Goal: Task Accomplishment & Management: Use online tool/utility

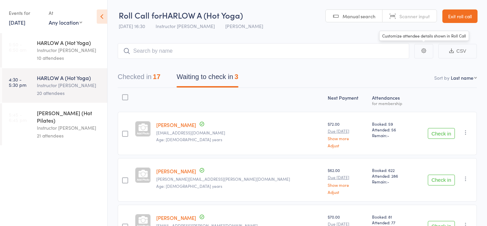
click at [461, 21] on link "Exit roll call" at bounding box center [459, 16] width 35 height 14
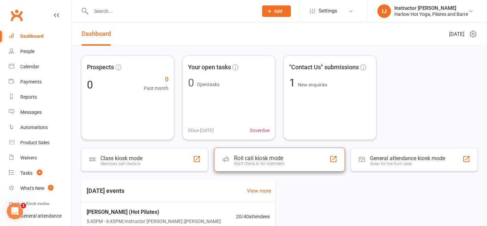
click at [266, 168] on div "Roll call kiosk mode Staff check-in for members" at bounding box center [279, 160] width 130 height 24
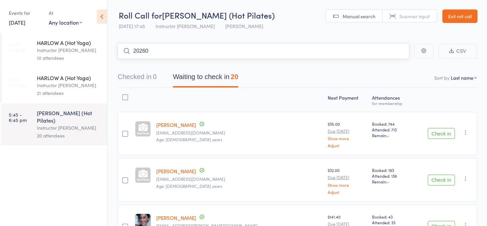
type input "20260"
click at [241, 50] on input "search" at bounding box center [263, 51] width 291 height 16
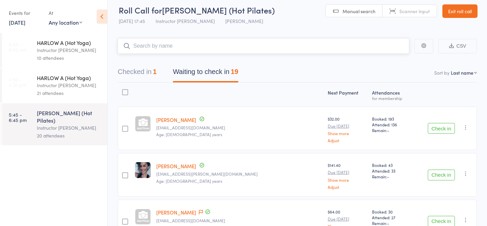
scroll to position [9, 0]
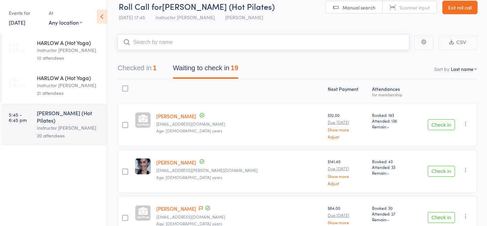
click at [193, 35] on input "search" at bounding box center [263, 42] width 291 height 16
click at [194, 49] on input "search" at bounding box center [263, 42] width 291 height 16
type input "23845"
click at [395, 57] on link "Check in" at bounding box center [390, 56] width 24 height 10
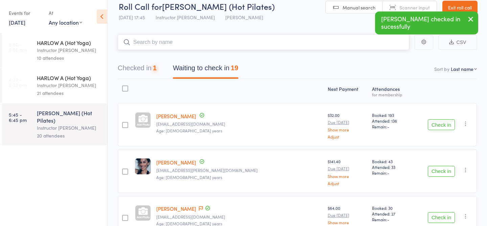
click at [349, 41] on input "search" at bounding box center [263, 42] width 291 height 16
type input "23397"
click at [384, 57] on link "Check in" at bounding box center [390, 56] width 24 height 10
click at [351, 43] on input "search" at bounding box center [263, 42] width 291 height 16
type input "23011"
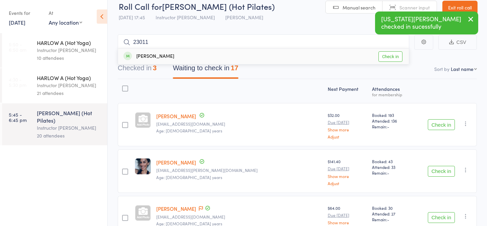
click at [386, 60] on link "Check in" at bounding box center [390, 56] width 24 height 10
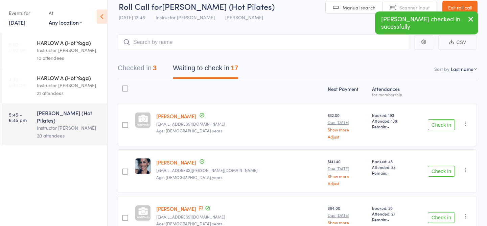
click at [470, 20] on icon "button" at bounding box center [470, 19] width 8 height 8
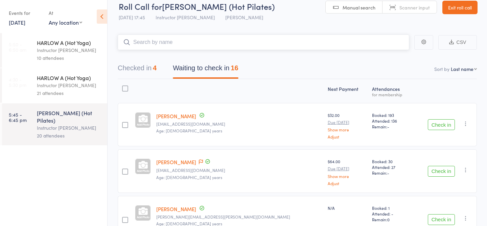
click at [309, 43] on input "search" at bounding box center [263, 42] width 291 height 16
type input "23425"
click at [387, 57] on link "Check in" at bounding box center [390, 56] width 24 height 10
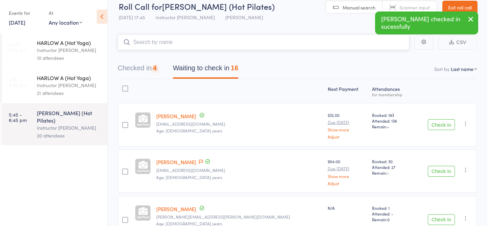
click at [337, 44] on input "search" at bounding box center [263, 42] width 291 height 16
type input "23034"
click at [386, 56] on link "Check in" at bounding box center [390, 56] width 24 height 10
click at [307, 44] on input "search" at bounding box center [263, 42] width 291 height 16
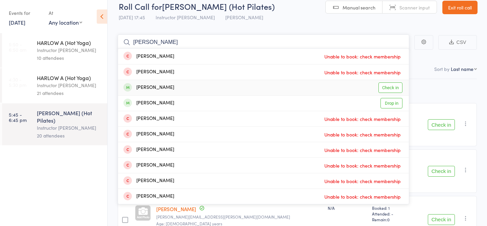
type input "todd"
click at [389, 89] on link "Check in" at bounding box center [390, 87] width 24 height 10
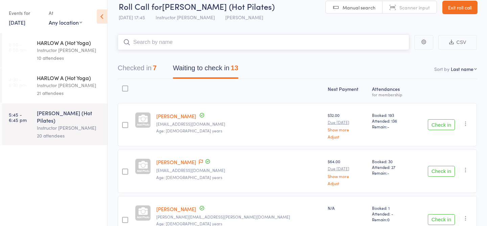
click at [171, 43] on input "search" at bounding box center [263, 42] width 291 height 16
click at [179, 46] on input "search" at bounding box center [263, 42] width 291 height 16
type input "23728"
click at [395, 60] on link "Check in" at bounding box center [390, 56] width 24 height 10
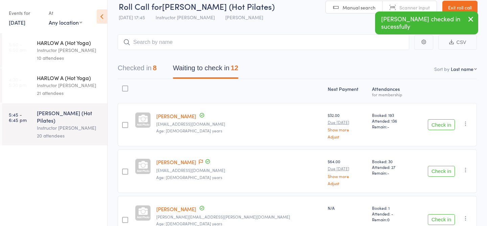
click at [471, 19] on icon "button" at bounding box center [470, 19] width 8 height 8
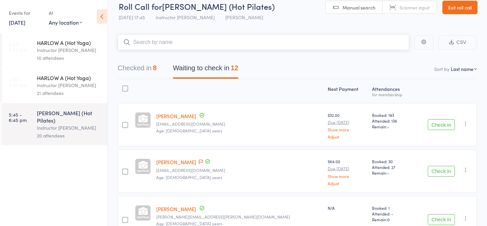
click at [232, 43] on input "search" at bounding box center [263, 42] width 291 height 16
type input "23494"
click at [382, 57] on link "Check in" at bounding box center [390, 56] width 24 height 10
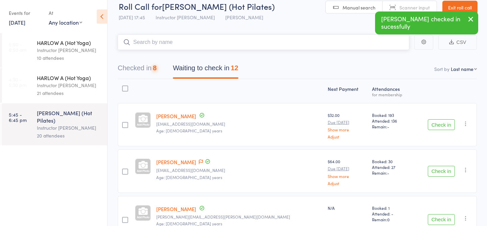
click at [363, 47] on input "search" at bounding box center [263, 42] width 291 height 16
type input "22469"
click at [393, 56] on link "Check in" at bounding box center [390, 56] width 24 height 10
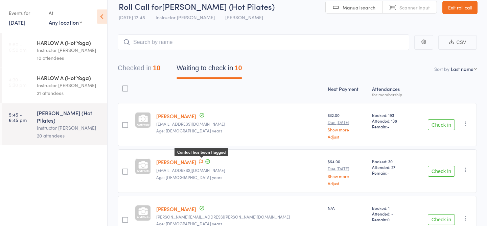
click at [203, 161] on icon at bounding box center [201, 161] width 4 height 5
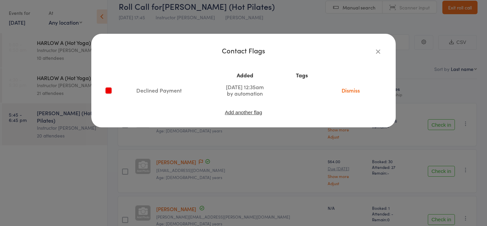
click at [380, 50] on icon "button" at bounding box center [377, 51] width 7 height 7
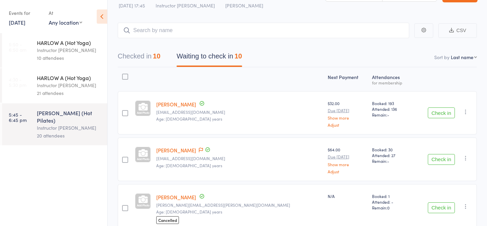
scroll to position [10, 0]
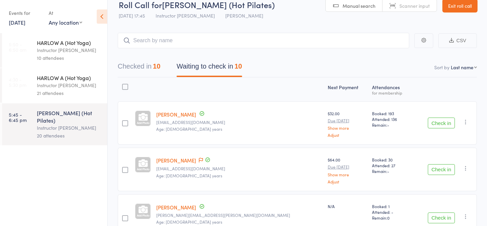
click at [141, 67] on button "Checked in 10" at bounding box center [139, 68] width 43 height 18
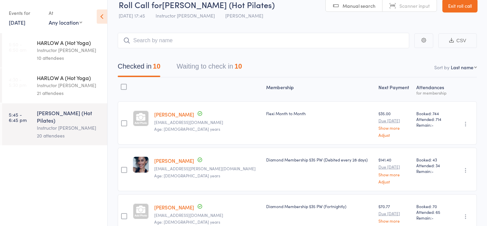
click at [202, 74] on button "Waiting to check in 10" at bounding box center [208, 68] width 65 height 18
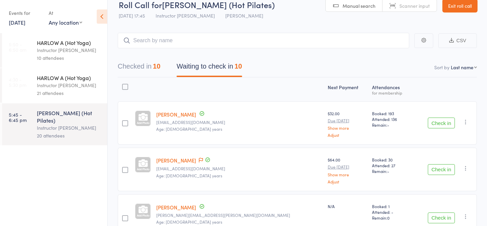
click at [455, 5] on link "Exit roll call" at bounding box center [459, 6] width 35 height 14
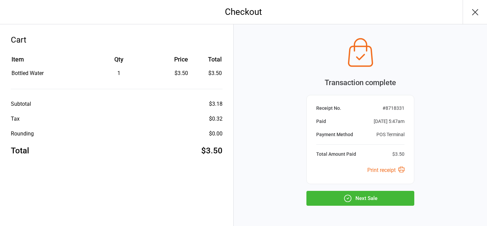
click at [361, 196] on button "Next Sale" at bounding box center [360, 198] width 108 height 15
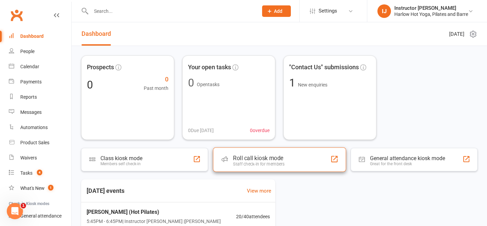
click at [284, 159] on div "Roll call kiosk mode Staff check-in for members" at bounding box center [279, 159] width 133 height 24
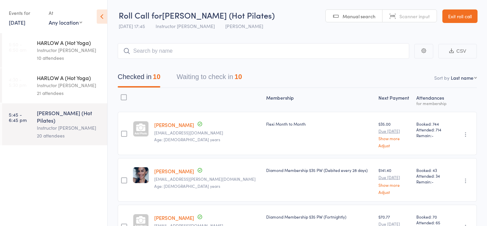
click at [233, 67] on div "Checked in 10 Waiting to check in 10" at bounding box center [297, 73] width 359 height 29
click at [233, 77] on button "Waiting to check in 10" at bounding box center [208, 79] width 65 height 18
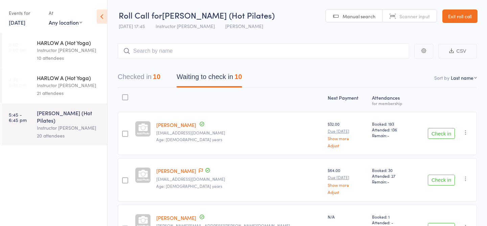
click at [25, 23] on link "16 Sep, 2025" at bounding box center [17, 22] width 17 height 7
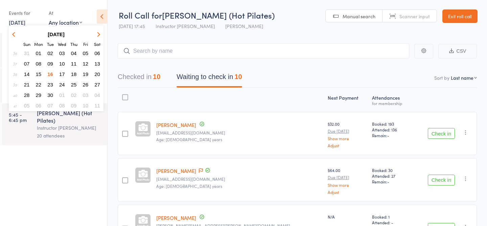
click at [65, 72] on button "17" at bounding box center [62, 74] width 10 height 9
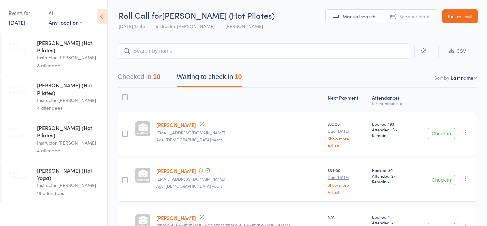
click at [80, 124] on div "HARLOW C (Hot Pilates)" at bounding box center [69, 131] width 65 height 15
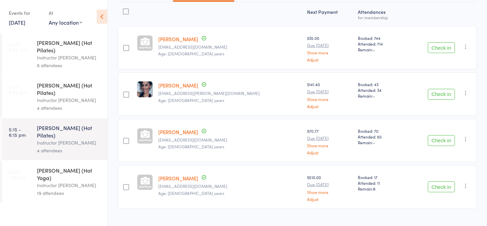
scroll to position [92, 0]
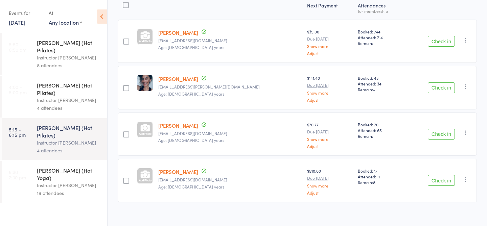
click at [54, 96] on div "Instructor [PERSON_NAME]" at bounding box center [69, 100] width 65 height 8
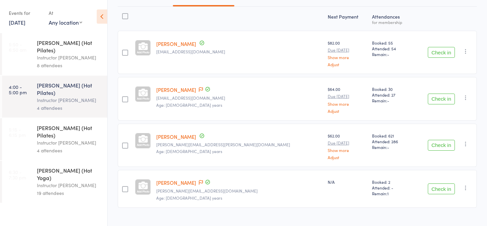
scroll to position [92, 0]
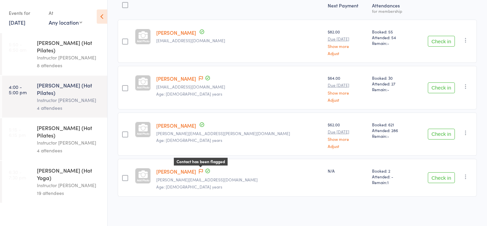
click at [203, 169] on icon at bounding box center [201, 171] width 4 height 5
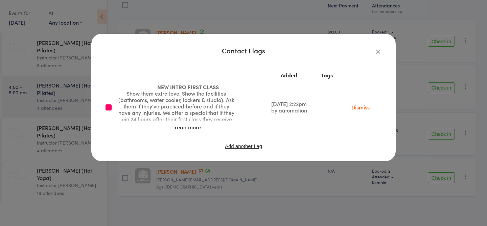
click at [377, 52] on icon "button" at bounding box center [377, 51] width 7 height 7
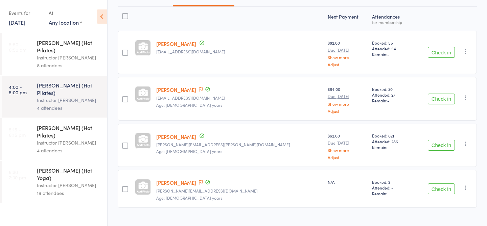
scroll to position [80, 0]
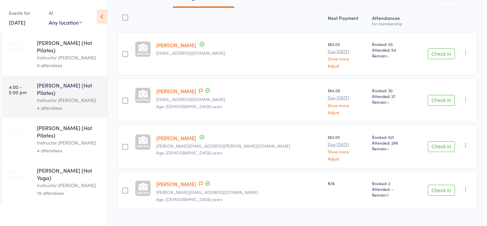
click at [80, 147] on div "4 attendees" at bounding box center [69, 151] width 65 height 8
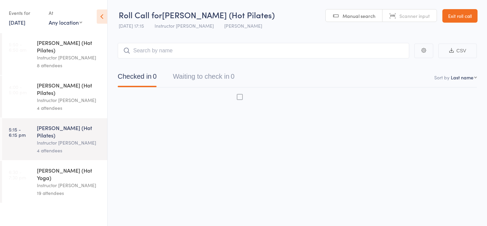
scroll to position [0, 0]
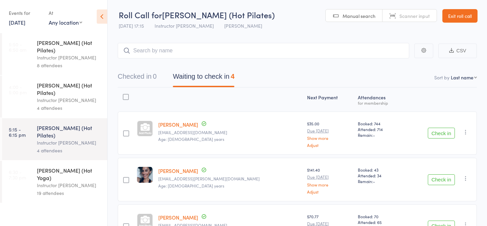
click at [93, 181] on div "Instructor Claudia" at bounding box center [69, 185] width 65 height 8
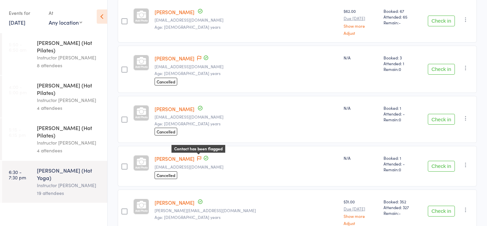
scroll to position [397, 0]
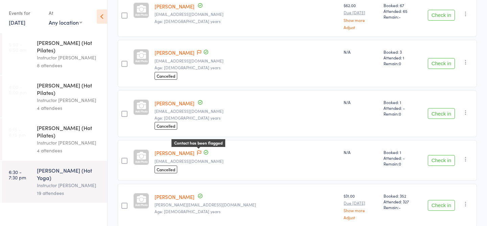
click at [201, 152] on icon at bounding box center [199, 152] width 4 height 5
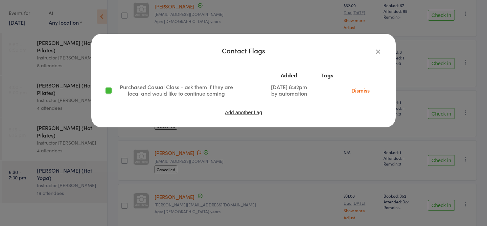
click at [377, 52] on icon "button" at bounding box center [377, 51] width 7 height 7
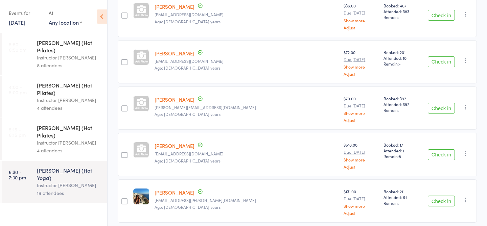
scroll to position [796, 0]
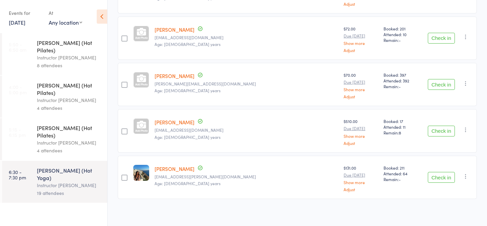
click at [20, 23] on link "17 Sep, 2025" at bounding box center [17, 22] width 17 height 7
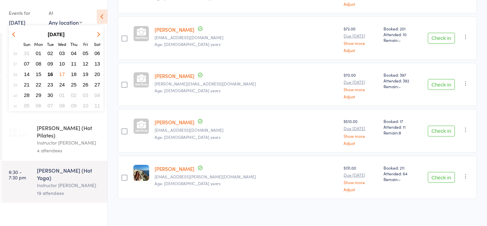
click at [52, 75] on span "16" at bounding box center [50, 74] width 6 height 6
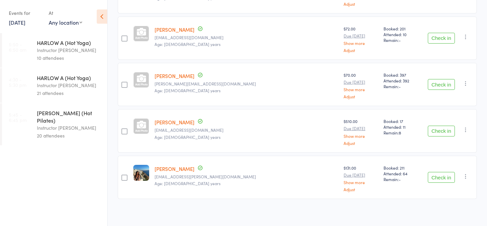
click at [86, 124] on div "Instructor [PERSON_NAME]" at bounding box center [69, 128] width 65 height 8
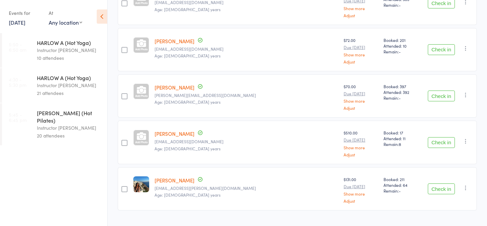
scroll to position [0, 0]
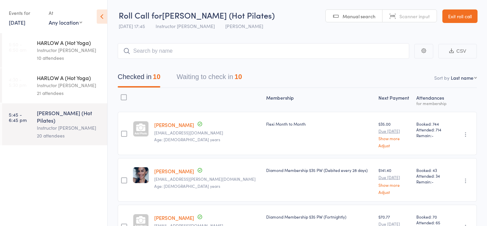
click at [166, 50] on input "search" at bounding box center [263, 51] width 291 height 16
click at [185, 51] on input "search" at bounding box center [263, 51] width 291 height 16
type input "23372"
click at [395, 66] on link "Check in" at bounding box center [390, 65] width 24 height 10
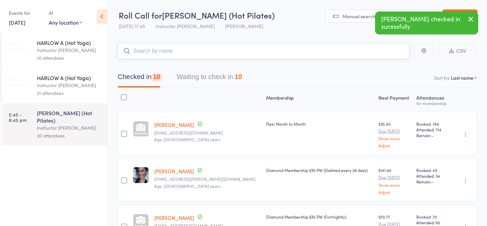
click at [369, 52] on input "search" at bounding box center [263, 51] width 291 height 16
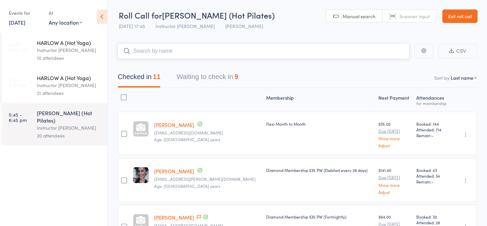
click at [278, 55] on input "search" at bounding box center [263, 51] width 291 height 16
click at [237, 54] on input "irina" at bounding box center [263, 51] width 291 height 16
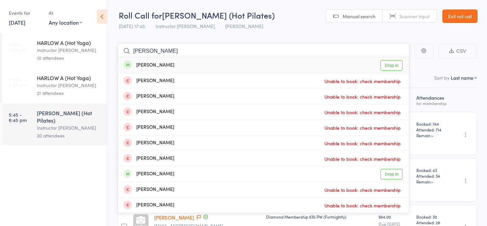
type input "irina"
click at [394, 66] on link "Drop in" at bounding box center [391, 65] width 22 height 10
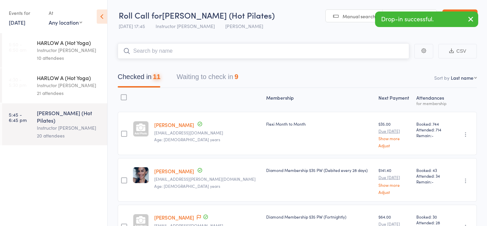
click at [343, 55] on input "search" at bounding box center [263, 51] width 291 height 16
type input "20654"
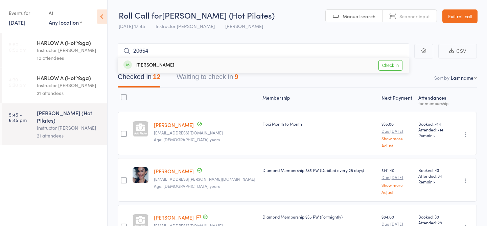
click at [385, 66] on link "Check in" at bounding box center [390, 65] width 24 height 10
click at [219, 80] on button "Waiting to check in 8" at bounding box center [207, 79] width 62 height 18
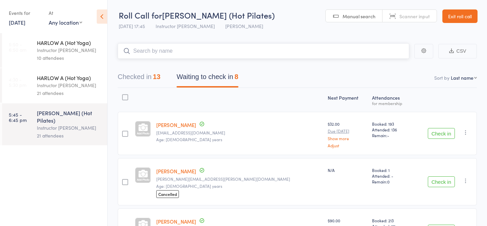
click at [199, 49] on input "search" at bounding box center [263, 51] width 291 height 16
type input "23915"
click at [397, 66] on link "Check in" at bounding box center [390, 65] width 24 height 10
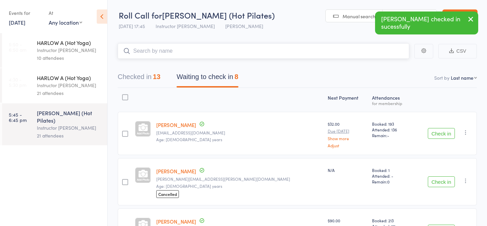
click at [156, 78] on div "13" at bounding box center [156, 76] width 7 height 7
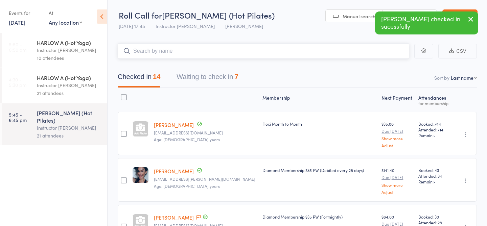
click at [208, 78] on button "Waiting to check in 7" at bounding box center [207, 79] width 62 height 18
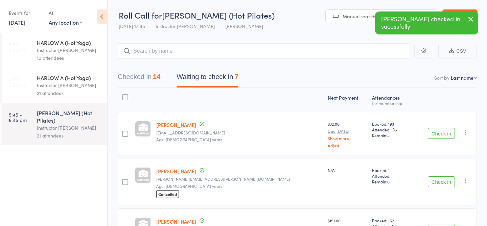
click at [470, 20] on icon "button" at bounding box center [470, 19] width 8 height 8
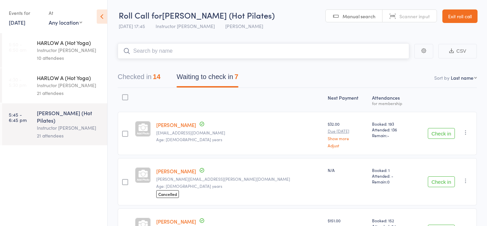
click at [312, 54] on input "search" at bounding box center [263, 51] width 291 height 16
type input "20171"
click at [397, 64] on link "Check in" at bounding box center [390, 65] width 24 height 10
click at [20, 26] on link "16 Sep, 2025" at bounding box center [17, 22] width 17 height 7
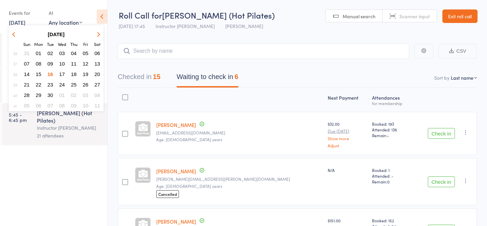
click at [96, 76] on span "20" at bounding box center [97, 74] width 6 height 6
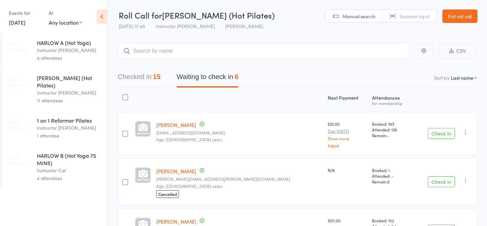
click at [66, 89] on div "Instructor Kaitlyn" at bounding box center [69, 93] width 65 height 8
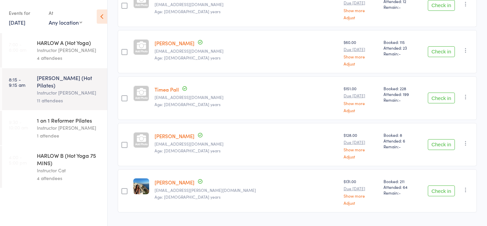
scroll to position [422, 0]
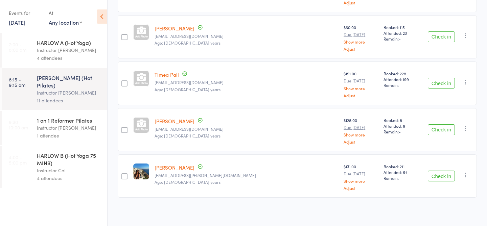
click at [59, 55] on div "4 attendees" at bounding box center [69, 58] width 65 height 8
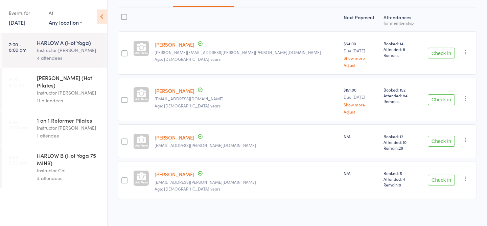
scroll to position [82, 0]
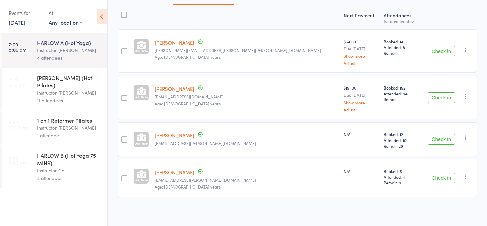
click at [25, 20] on link "20 Sep, 2025" at bounding box center [17, 22] width 17 height 7
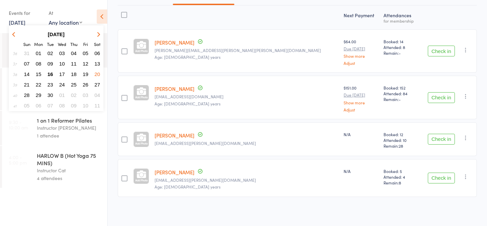
click at [50, 73] on span "16" at bounding box center [50, 74] width 6 height 6
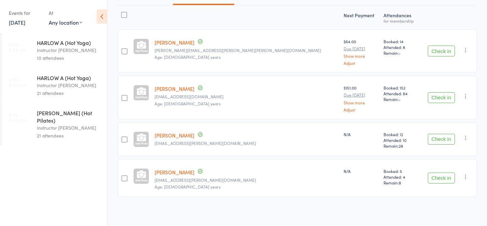
click at [79, 124] on div "Instructor [PERSON_NAME]" at bounding box center [69, 128] width 65 height 8
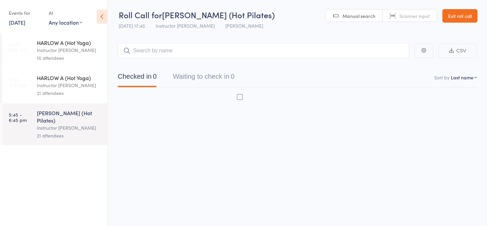
scroll to position [0, 0]
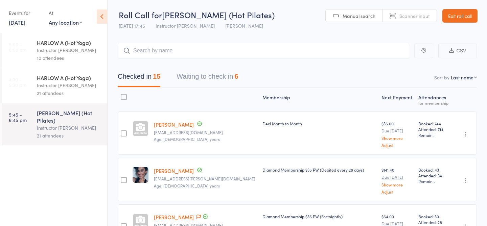
click at [207, 83] on button "Waiting to check in 6" at bounding box center [207, 78] width 62 height 18
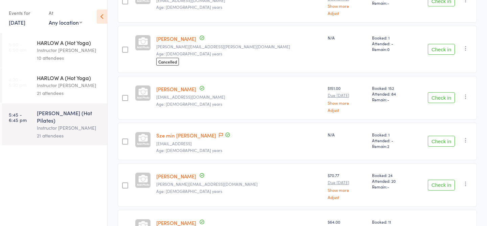
scroll to position [136, 0]
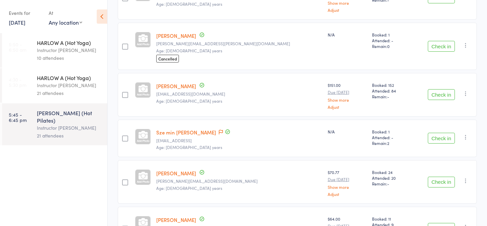
click at [443, 137] on button "Check in" at bounding box center [440, 138] width 27 height 11
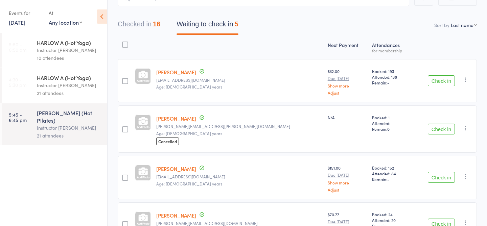
scroll to position [0, 0]
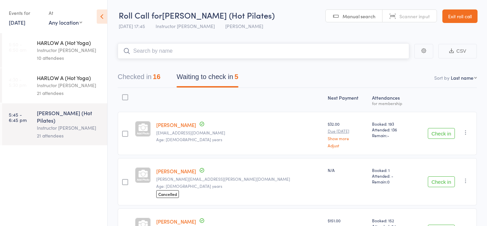
click at [285, 48] on input "search" at bounding box center [263, 51] width 291 height 16
type input "21234"
click at [389, 65] on link "Check in" at bounding box center [390, 65] width 24 height 10
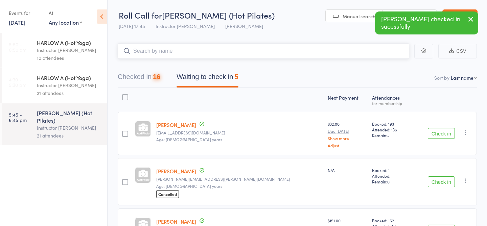
click at [325, 53] on input "search" at bounding box center [263, 51] width 291 height 16
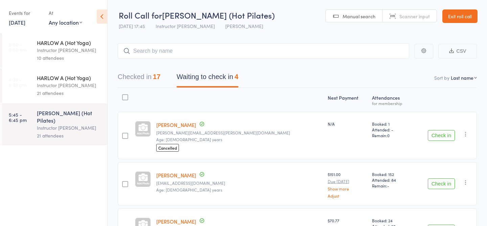
click at [83, 96] on div "21 attendees" at bounding box center [69, 93] width 65 height 8
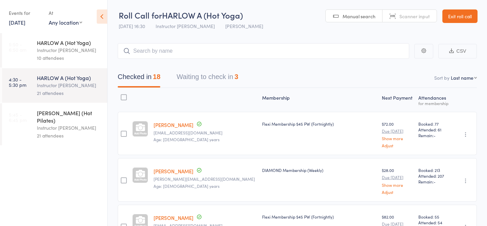
click at [82, 115] on div "HARLOW C (Hot Pilates)" at bounding box center [69, 116] width 65 height 15
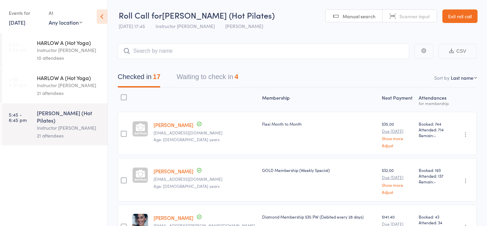
click at [21, 23] on link "16 Sep, 2025" at bounding box center [17, 22] width 17 height 7
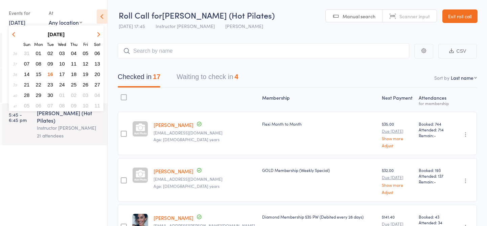
click at [96, 63] on span "13" at bounding box center [97, 64] width 6 height 6
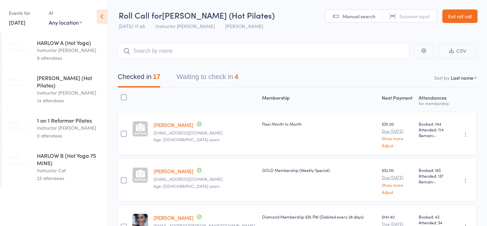
click at [56, 117] on div "1 on 1 Reformer Pilates" at bounding box center [69, 120] width 65 height 7
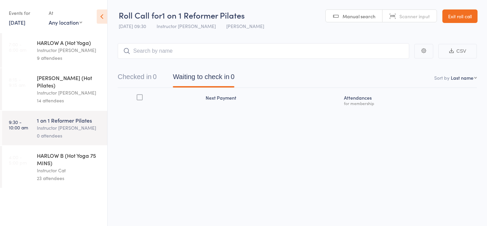
click at [16, 23] on link "13 Sep, 2025" at bounding box center [17, 22] width 17 height 7
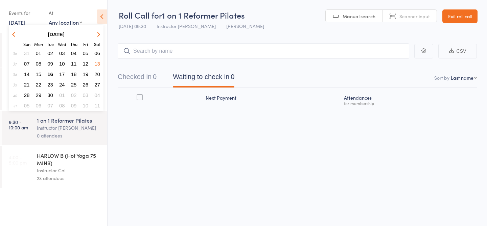
click at [50, 76] on span "16" at bounding box center [50, 74] width 6 height 6
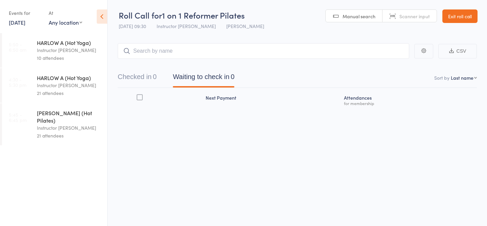
click at [83, 124] on div "Instructor [PERSON_NAME]" at bounding box center [69, 128] width 65 height 8
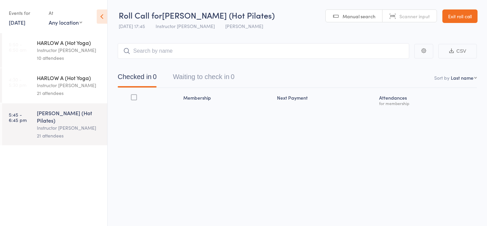
click at [173, 50] on input "search" at bounding box center [263, 51] width 291 height 16
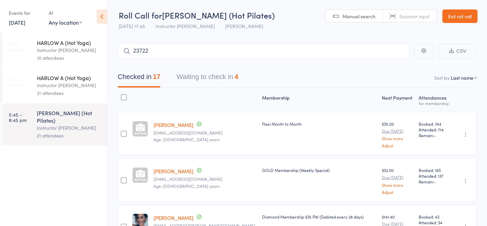
type input "23722"
click at [398, 68] on link "Check in" at bounding box center [390, 65] width 24 height 10
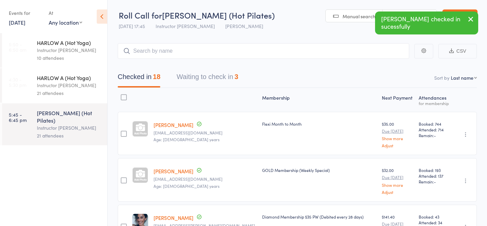
click at [25, 23] on link "16 Sep, 2025" at bounding box center [17, 22] width 17 height 7
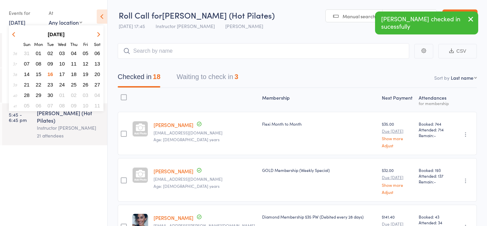
click at [88, 65] on span "12" at bounding box center [86, 64] width 6 height 6
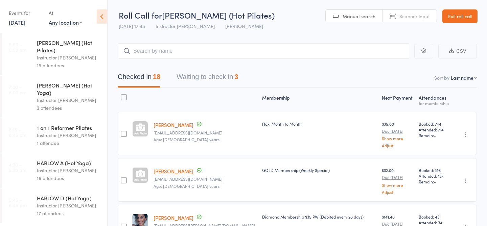
click at [71, 139] on div "1 attendee" at bounding box center [69, 143] width 65 height 8
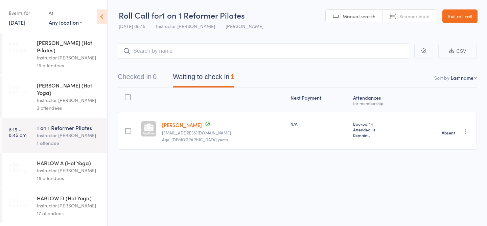
click at [25, 23] on link "12 Sep, 2025" at bounding box center [17, 22] width 17 height 7
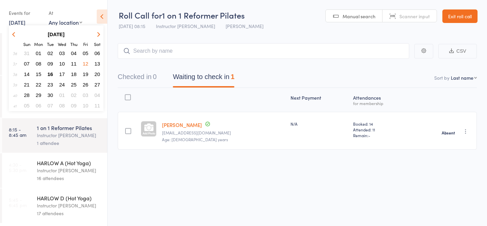
click at [85, 75] on span "19" at bounding box center [86, 74] width 6 height 6
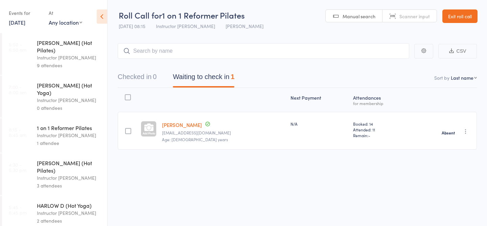
scroll to position [0, 0]
click at [69, 159] on div "HARLOW C (Hot Pilates)" at bounding box center [69, 166] width 65 height 15
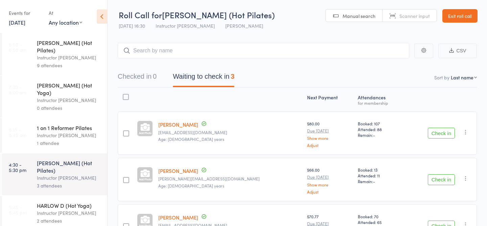
scroll to position [51, 0]
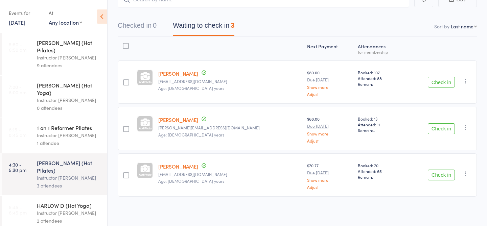
click at [90, 202] on div "HARLOW D (Hot Yoga)" at bounding box center [69, 205] width 65 height 7
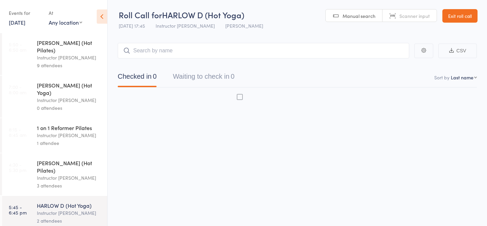
scroll to position [0, 0]
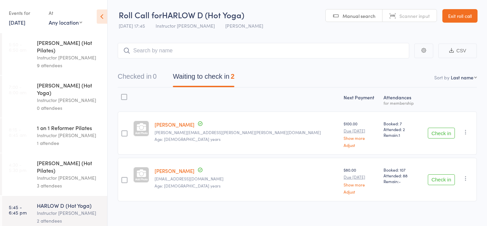
click at [25, 26] on link "19 Sep, 2025" at bounding box center [17, 22] width 17 height 7
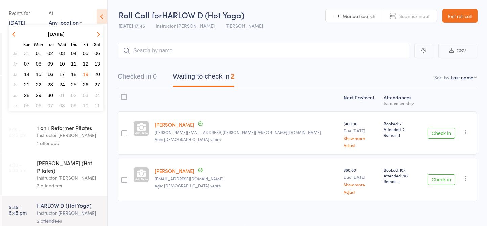
click at [77, 73] on button "18" at bounding box center [74, 74] width 10 height 9
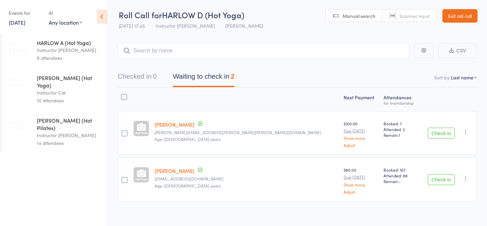
click at [25, 22] on link "18 Sep, 2025" at bounding box center [17, 22] width 17 height 7
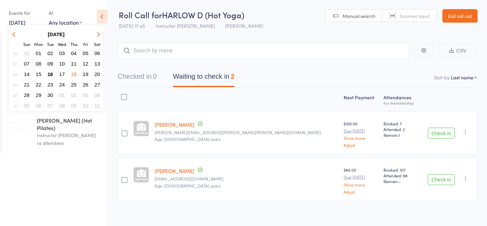
click at [64, 73] on span "17" at bounding box center [62, 74] width 6 height 6
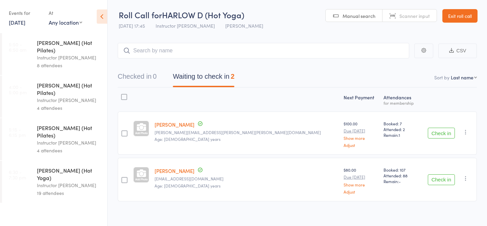
click at [24, 22] on link "17 Sep, 2025" at bounding box center [17, 22] width 17 height 7
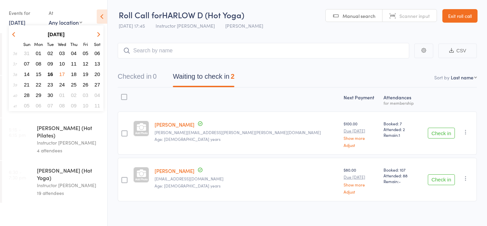
click at [50, 75] on span "16" at bounding box center [50, 74] width 6 height 6
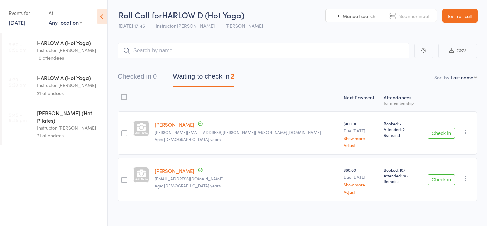
click at [71, 132] on div "21 attendees" at bounding box center [69, 136] width 65 height 8
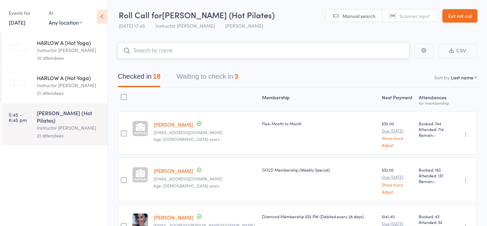
click at [218, 83] on button "Waiting to check in 3" at bounding box center [207, 78] width 62 height 18
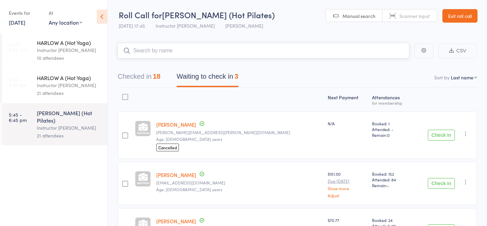
click at [202, 55] on input "search" at bounding box center [263, 51] width 291 height 16
type input "23934"
click at [395, 64] on link "Check in" at bounding box center [390, 65] width 24 height 10
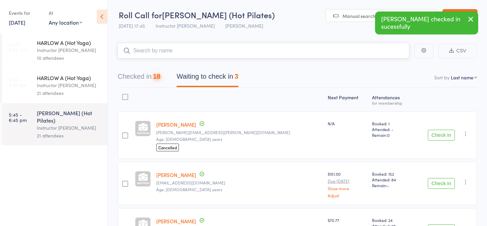
click at [160, 74] on div "18" at bounding box center [156, 76] width 7 height 7
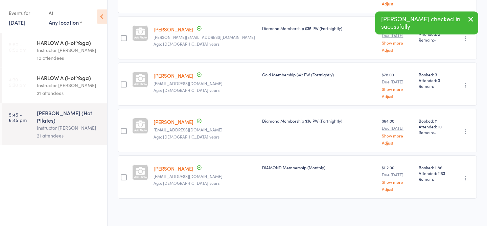
scroll to position [721, 0]
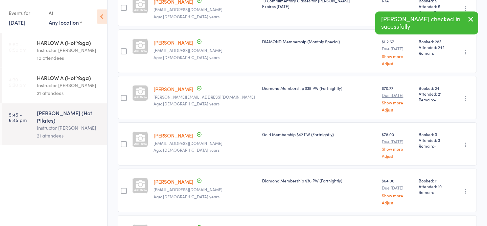
click at [170, 90] on link "Bianca Skene" at bounding box center [173, 88] width 40 height 7
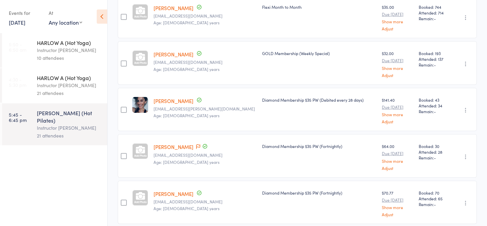
scroll to position [118, 0]
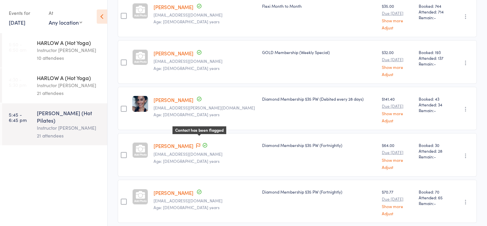
click at [200, 146] on icon at bounding box center [198, 145] width 4 height 5
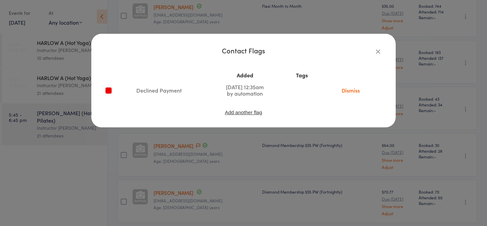
click at [377, 50] on icon "button" at bounding box center [377, 51] width 7 height 7
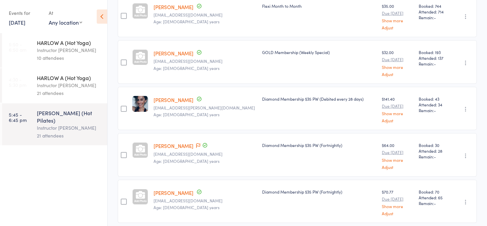
click at [174, 147] on link "Katarina Cristaldi" at bounding box center [173, 145] width 40 height 7
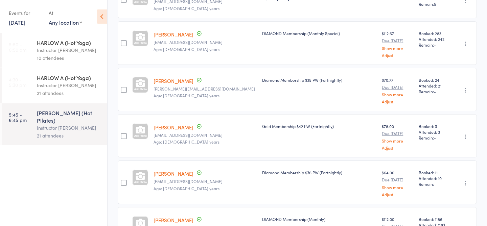
scroll to position [726, 0]
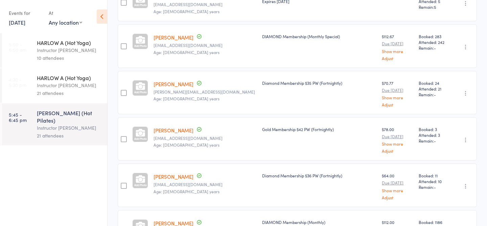
click at [183, 128] on link "[PERSON_NAME]" at bounding box center [173, 130] width 40 height 7
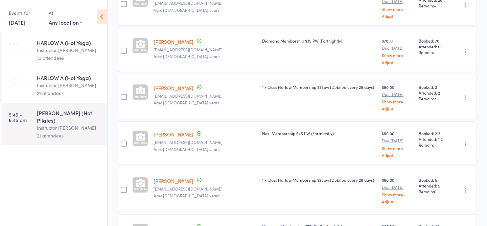
scroll to position [0, 0]
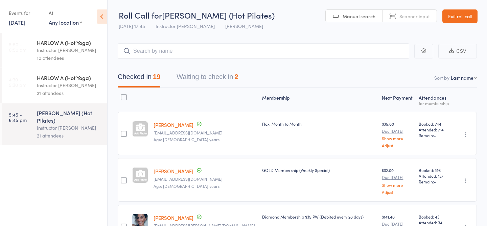
click at [208, 80] on button "Waiting to check in 2" at bounding box center [207, 79] width 62 height 18
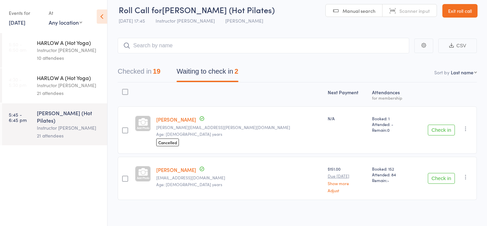
scroll to position [7, 0]
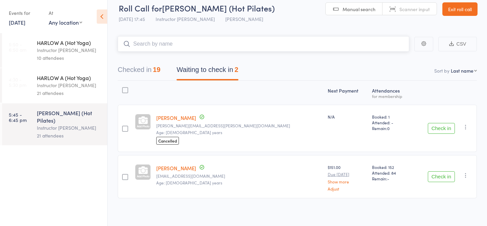
click at [181, 42] on input "search" at bounding box center [263, 44] width 291 height 16
click at [437, 130] on button "Check in" at bounding box center [440, 128] width 27 height 11
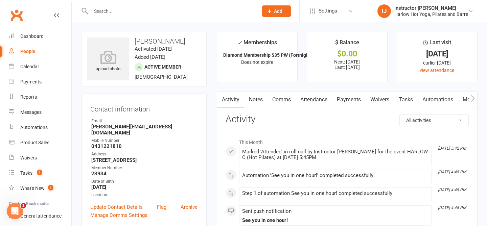
click at [253, 100] on link "Notes" at bounding box center [255, 100] width 23 height 16
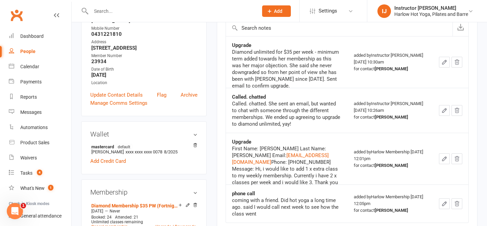
scroll to position [116, 0]
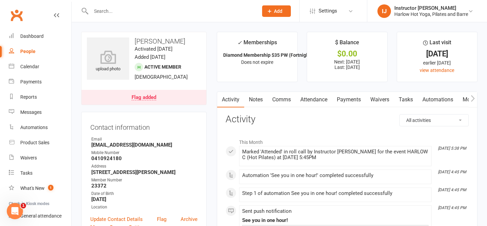
click at [252, 103] on link "Notes" at bounding box center [255, 100] width 23 height 16
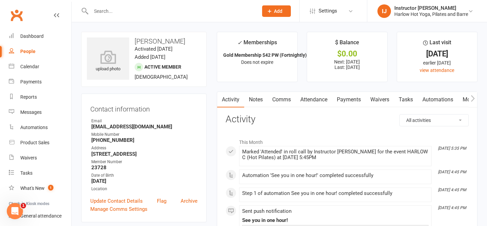
click at [261, 97] on link "Notes" at bounding box center [255, 100] width 23 height 16
